Goal: Navigation & Orientation: Find specific page/section

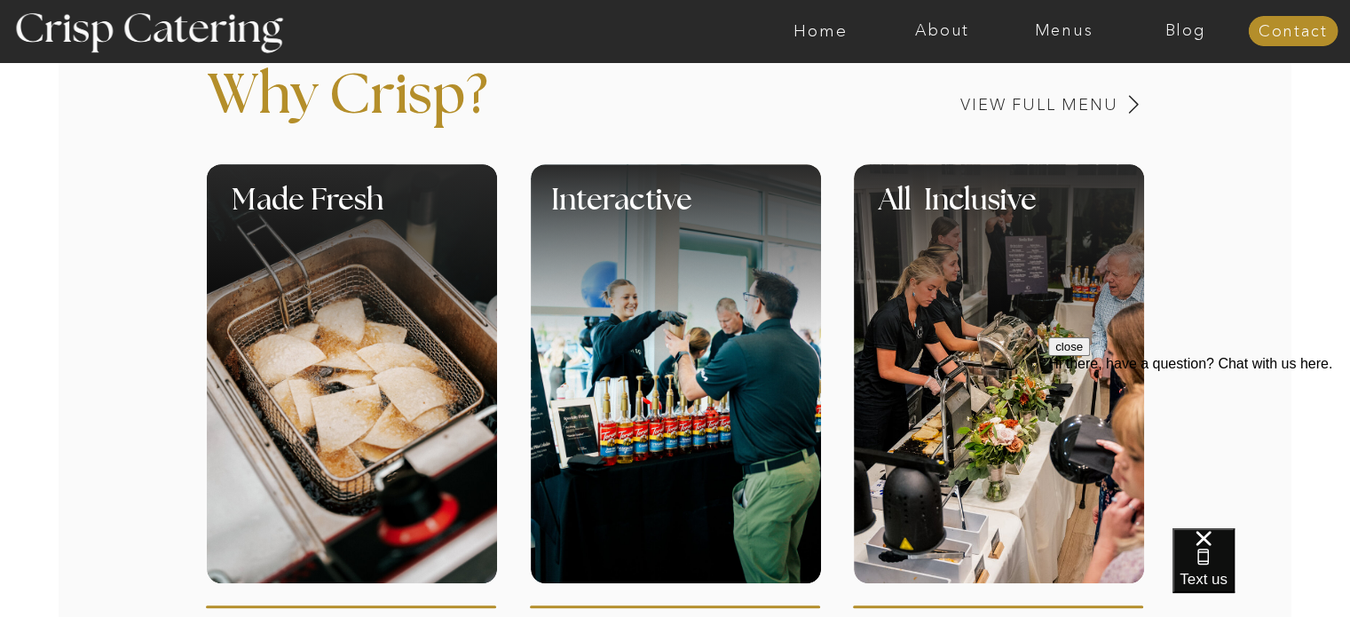
scroll to position [401, 0]
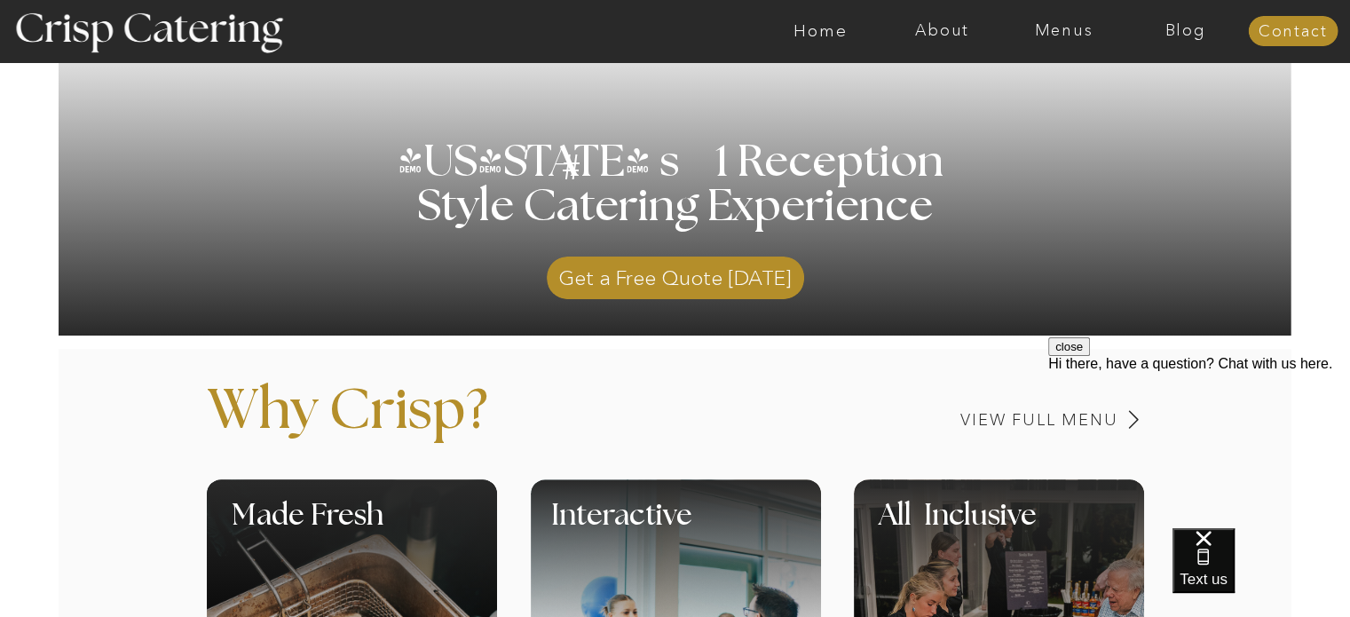
click at [1055, 26] on nav "Menus" at bounding box center [1064, 31] width 122 height 18
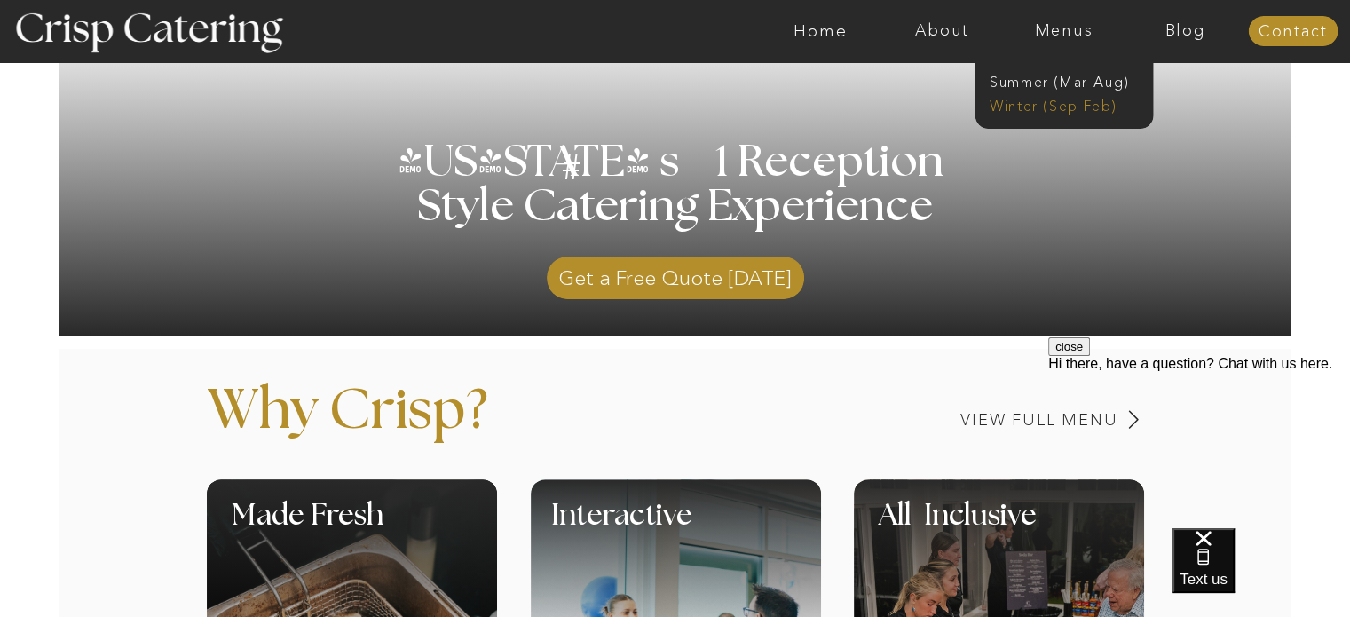
click at [1077, 103] on nav "Winter (Sep-Feb)" at bounding box center [1063, 104] width 146 height 17
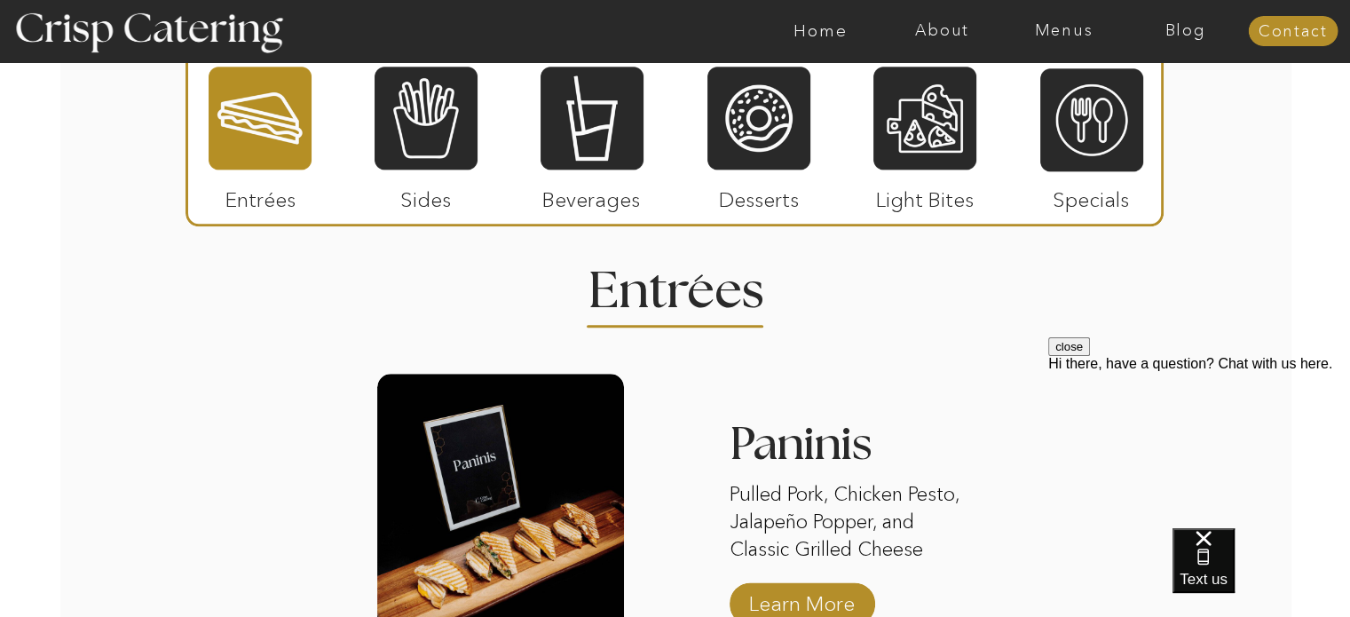
scroll to position [2141, 0]
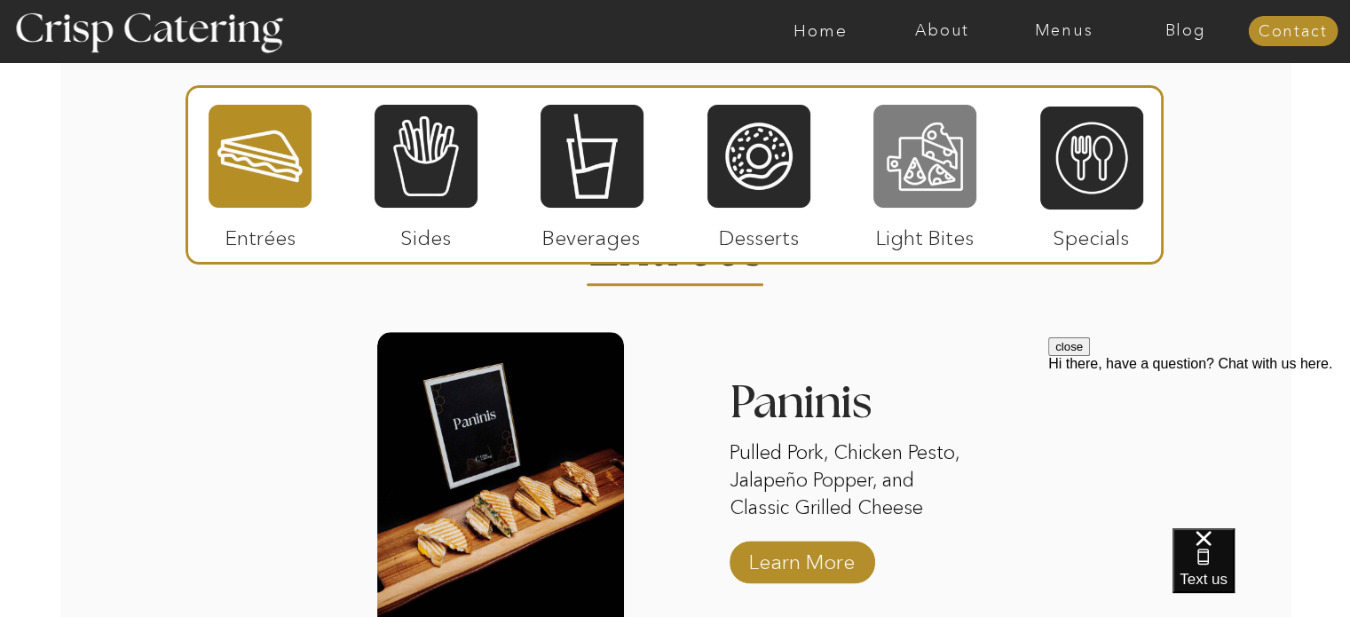
click at [944, 173] on div at bounding box center [924, 156] width 103 height 107
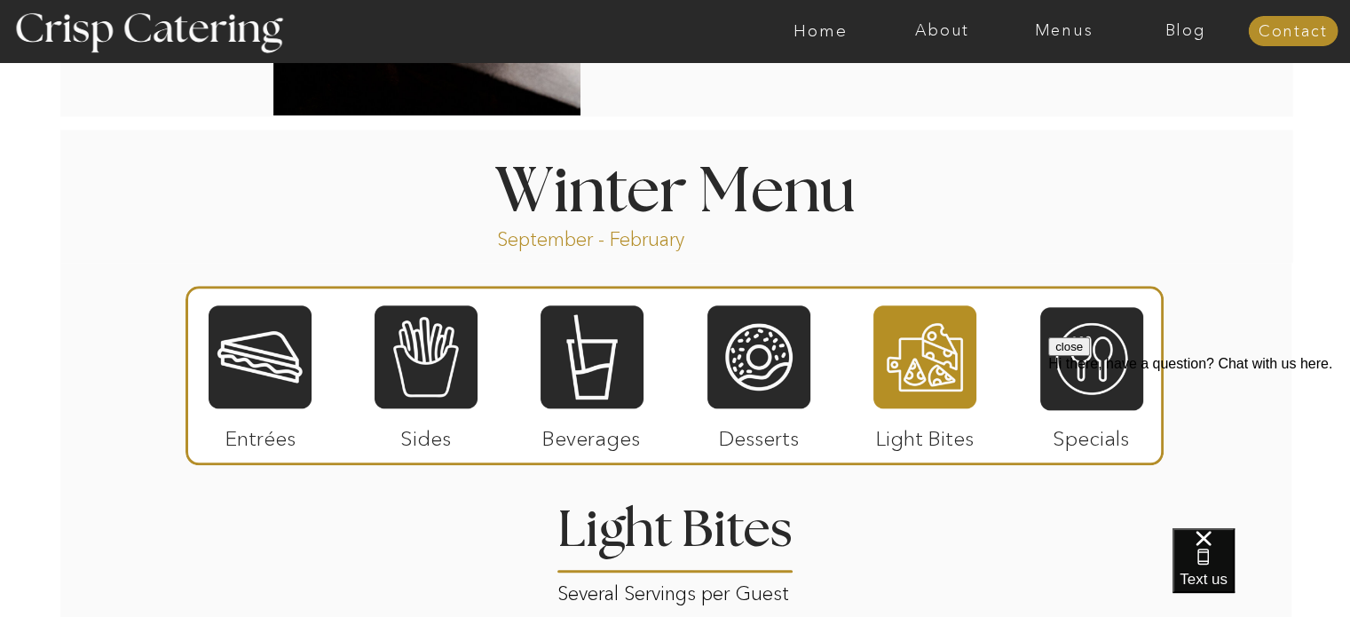
scroll to position [2106, 0]
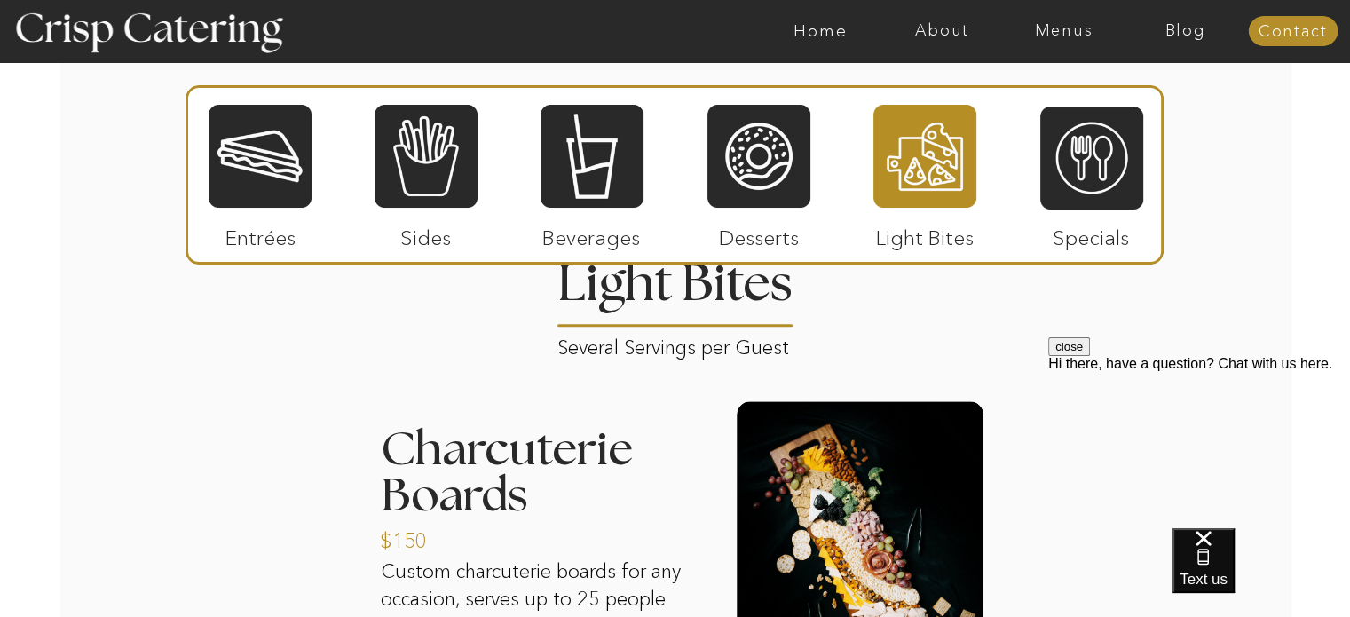
drag, startPoint x: 1361, startPoint y: 347, endPoint x: 266, endPoint y: 2, distance: 1148.3
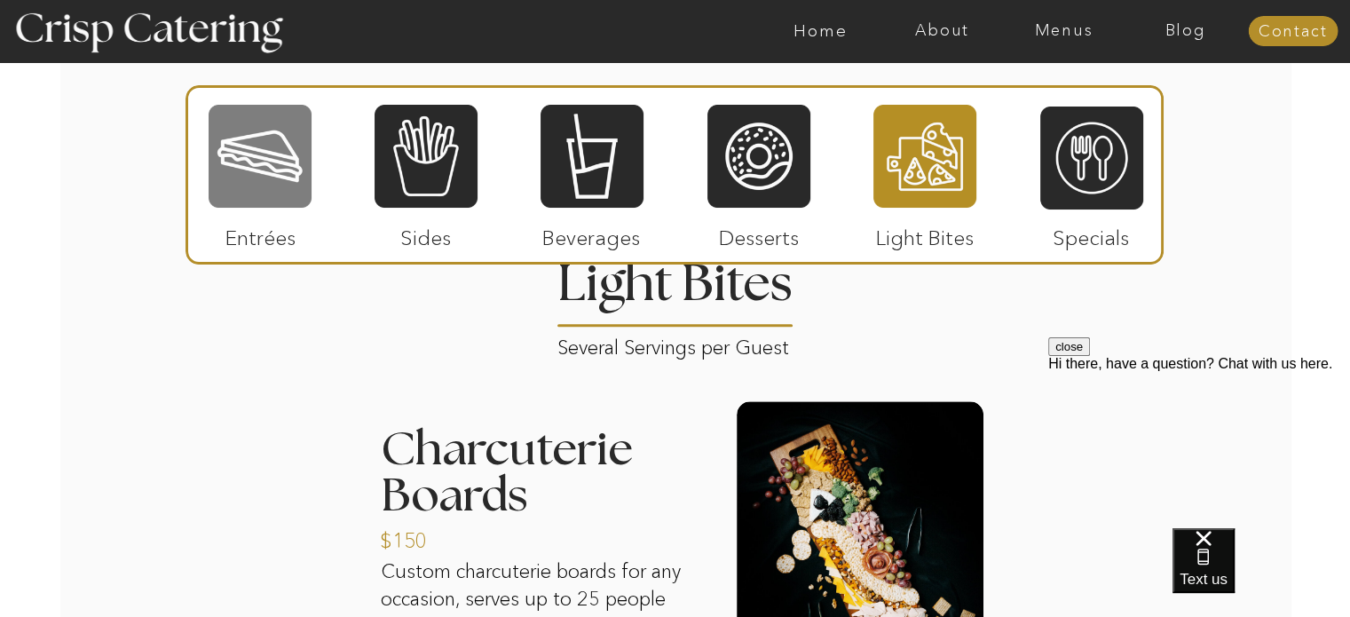
click at [280, 177] on div at bounding box center [260, 156] width 103 height 107
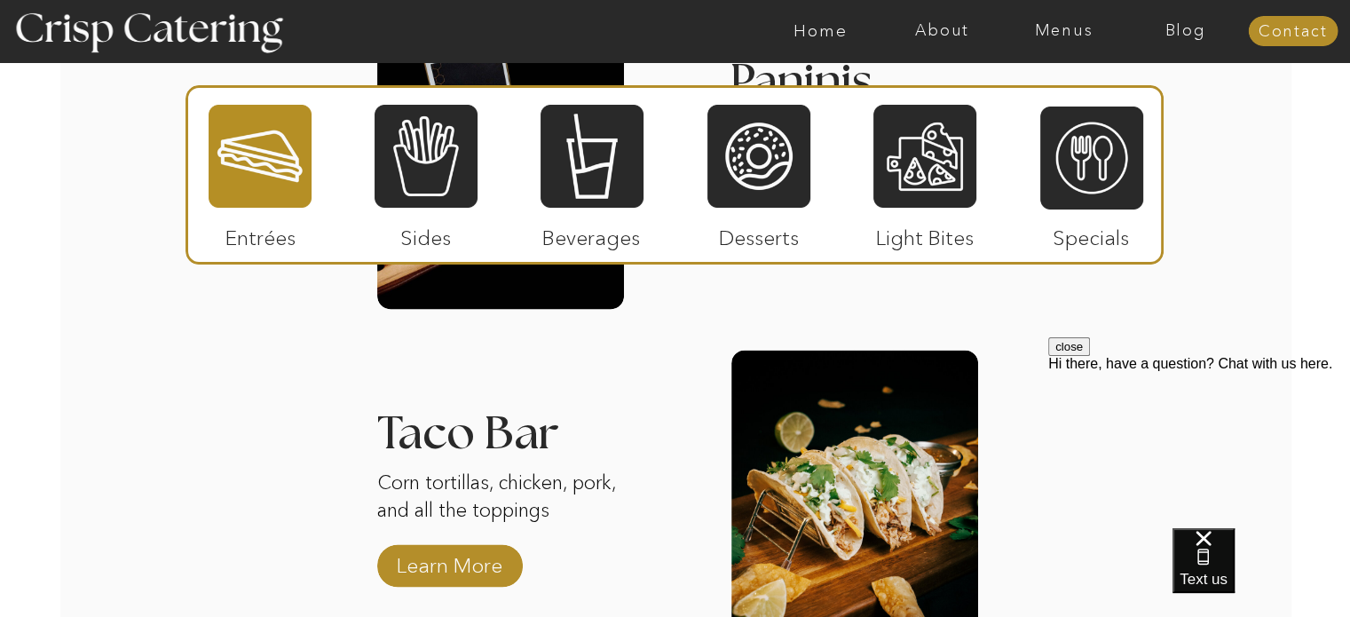
scroll to position [2457, 0]
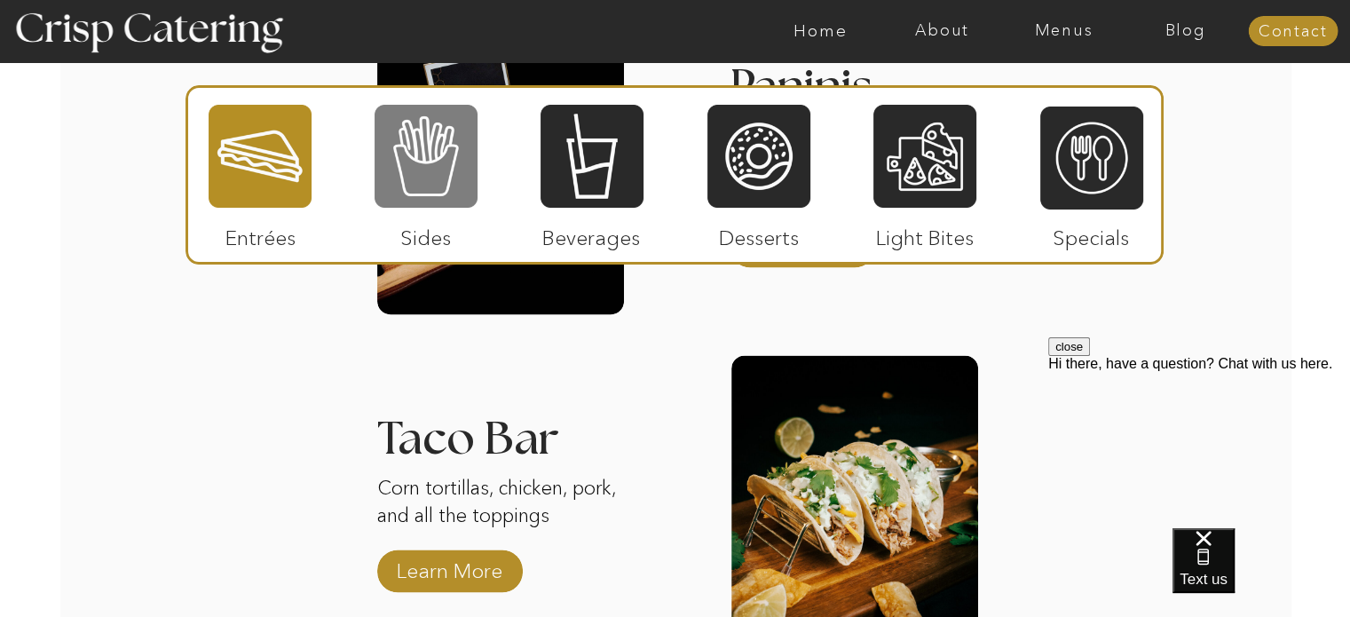
click at [444, 183] on div at bounding box center [426, 156] width 103 height 107
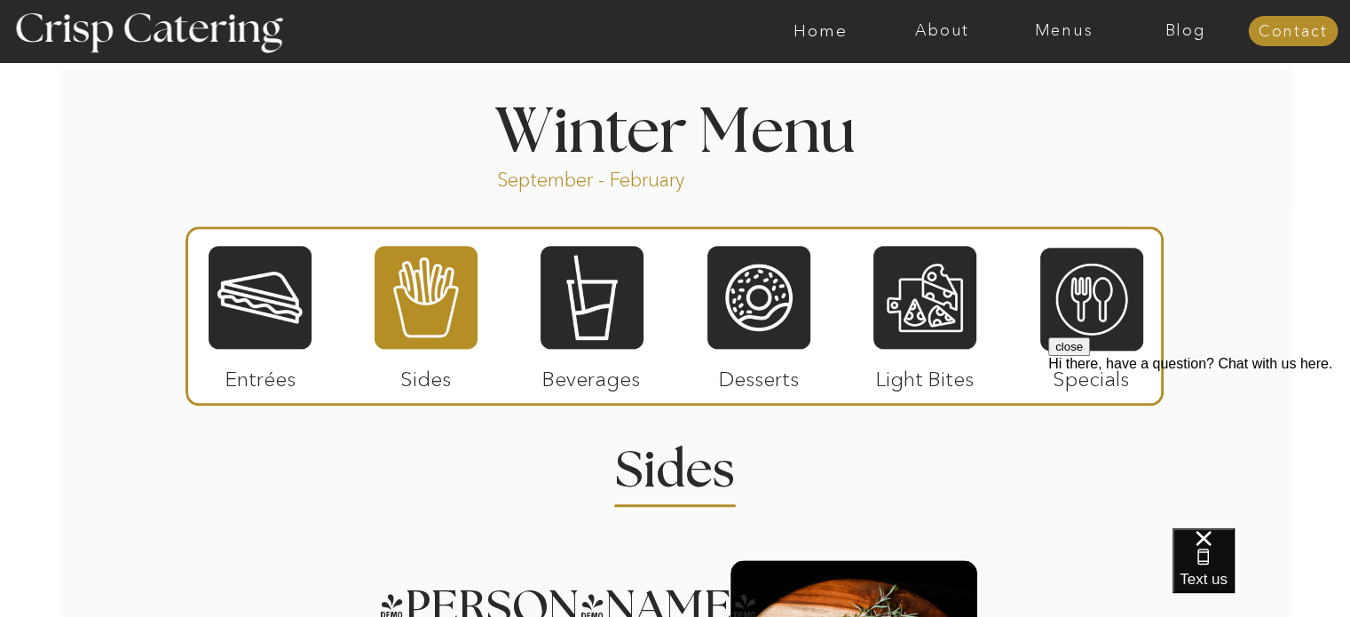
scroll to position [1932, 0]
